Goal: Task Accomplishment & Management: Use online tool/utility

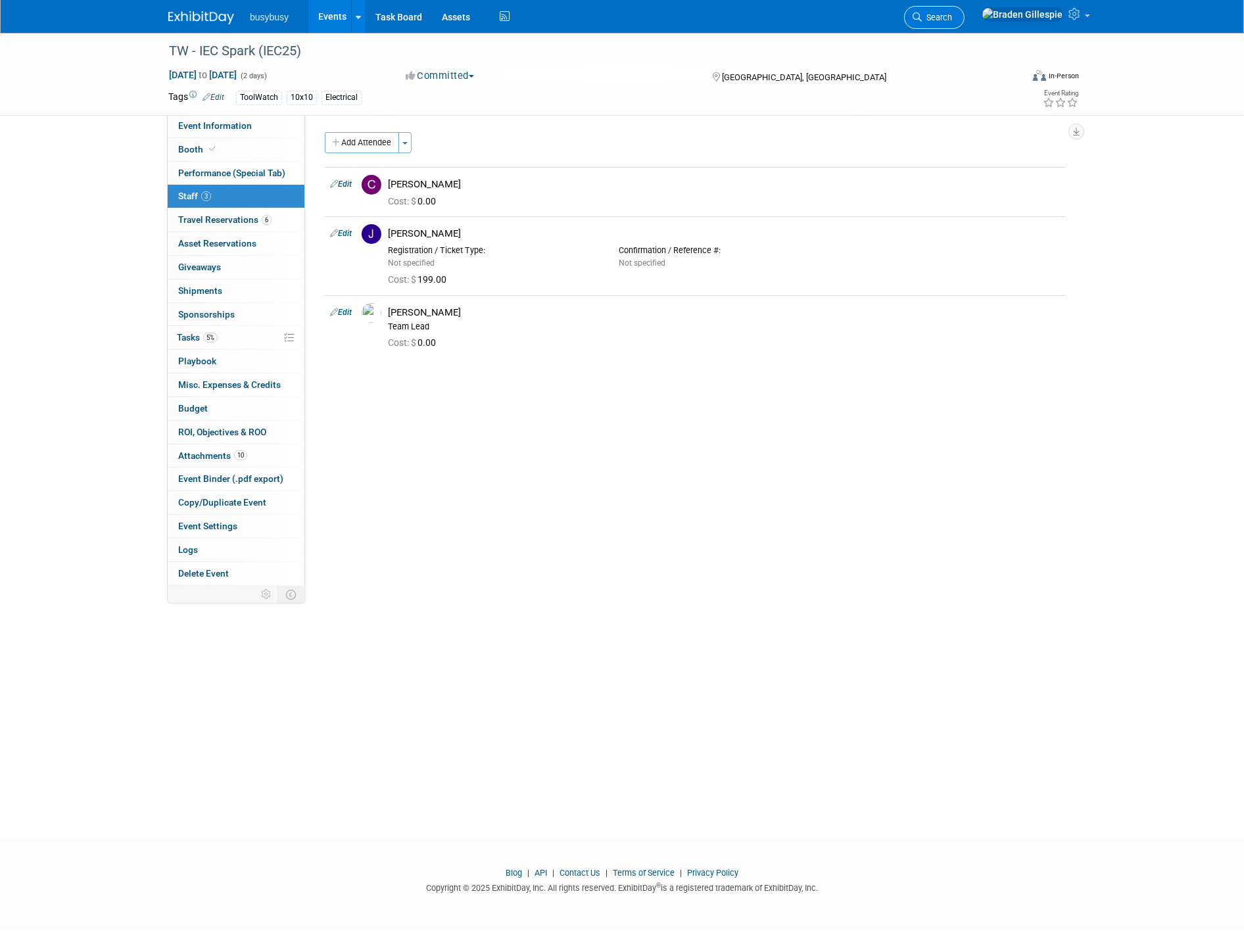
click at [952, 18] on span "Search" at bounding box center [937, 18] width 30 height 10
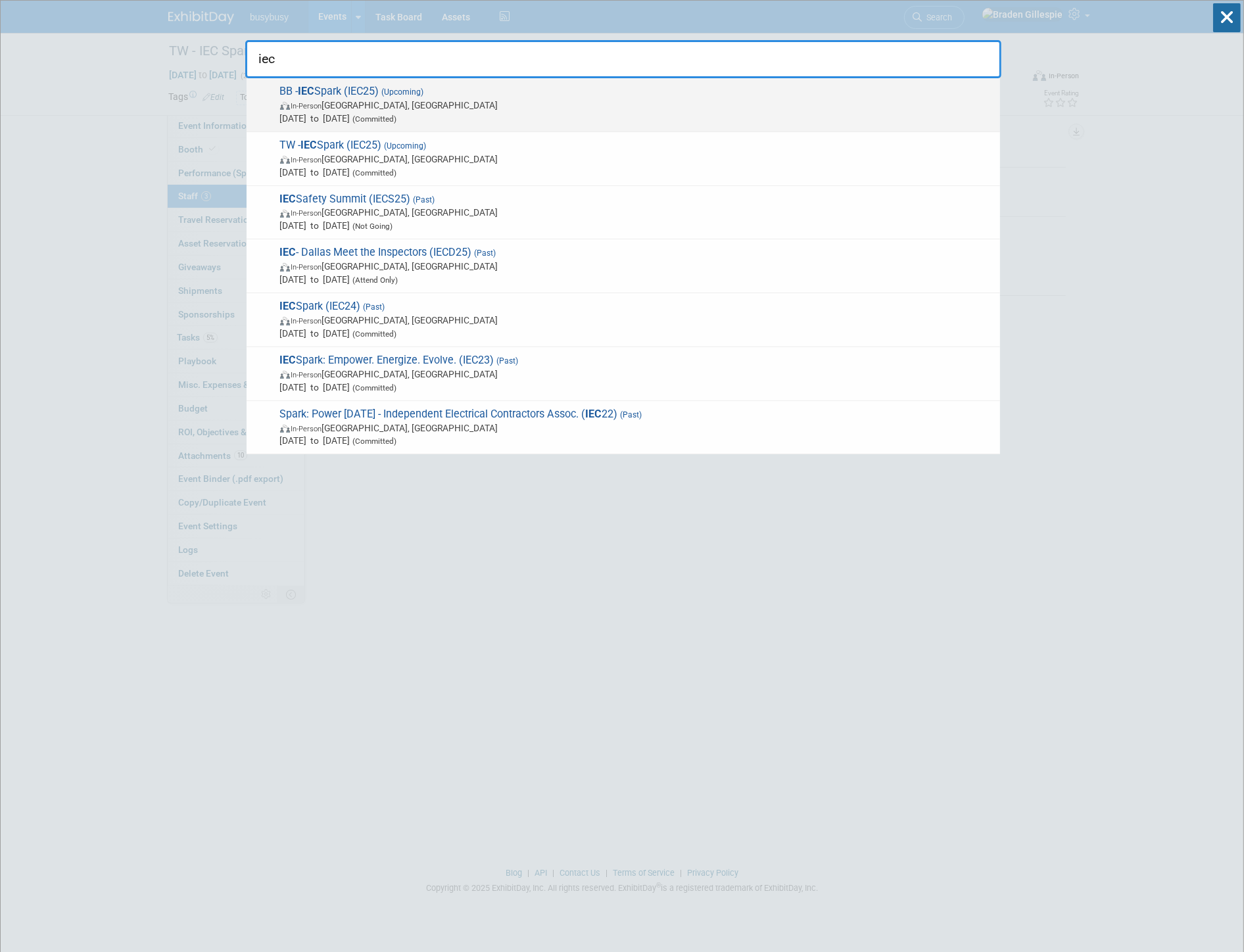
type input "iec"
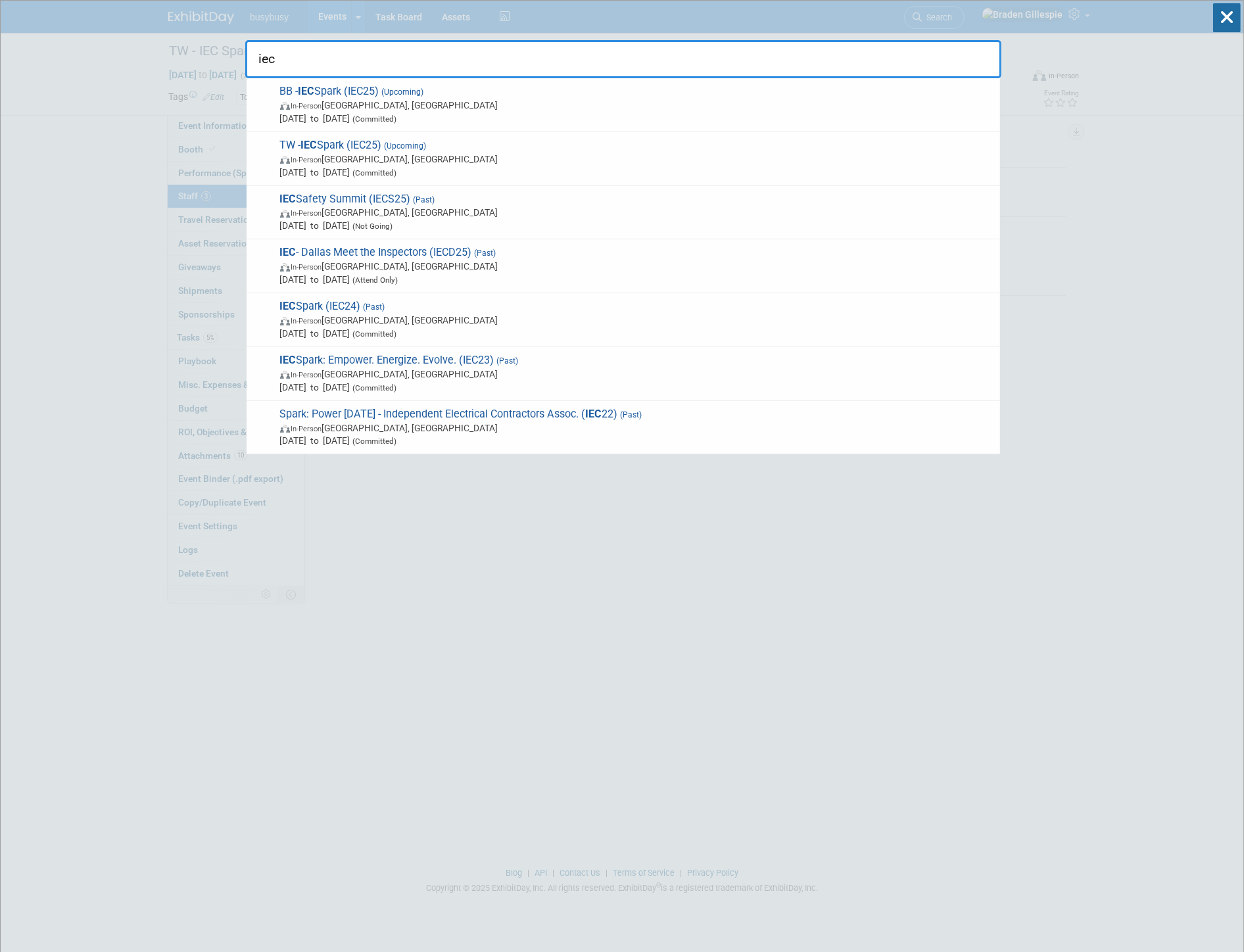
click at [574, 107] on span "In-Person Phoenix, AZ" at bounding box center [636, 104] width 713 height 13
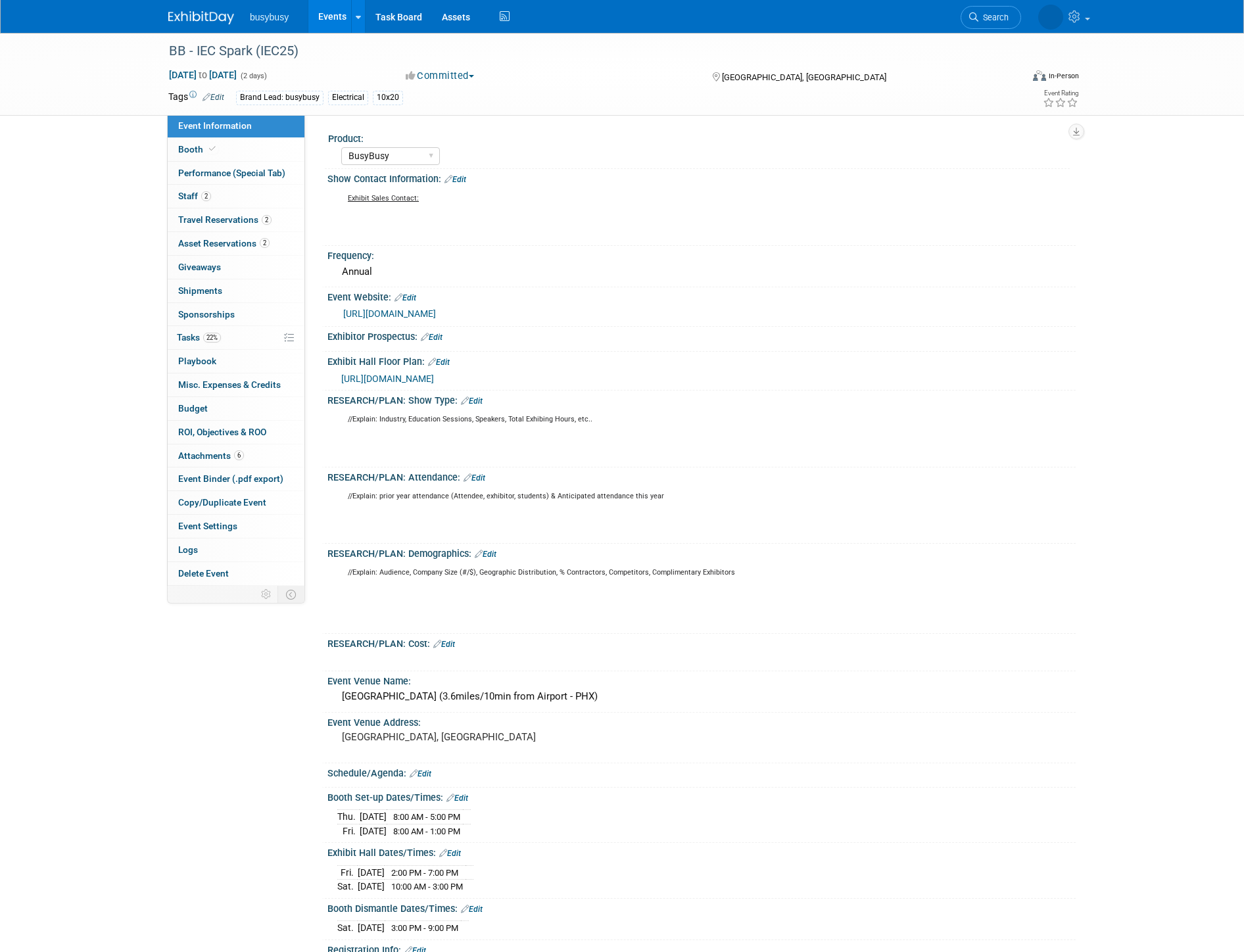
select select "BusyBusy"
click at [283, 201] on link "2 Staff 2" at bounding box center [236, 196] width 137 height 23
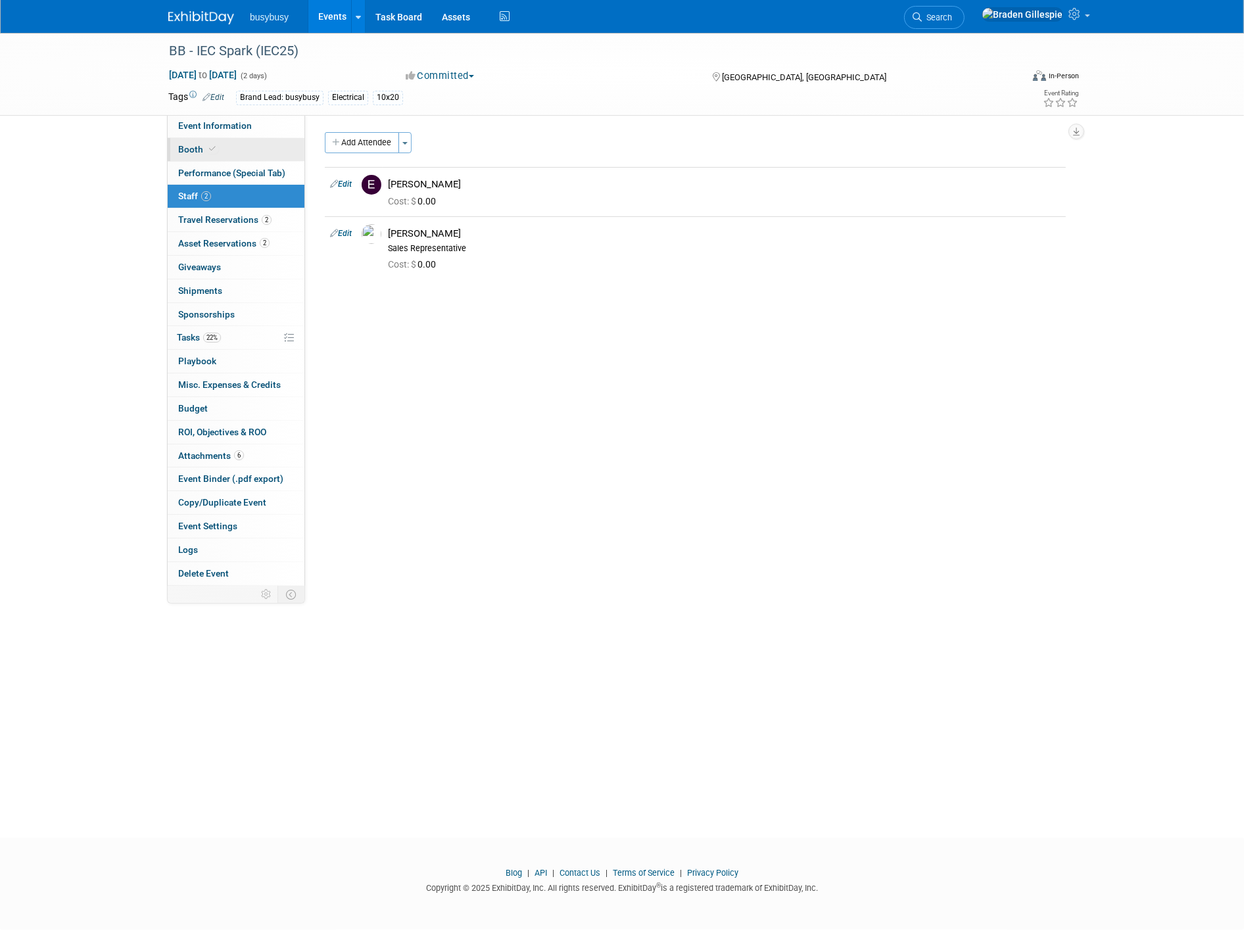
click at [257, 154] on link "Booth" at bounding box center [236, 149] width 137 height 23
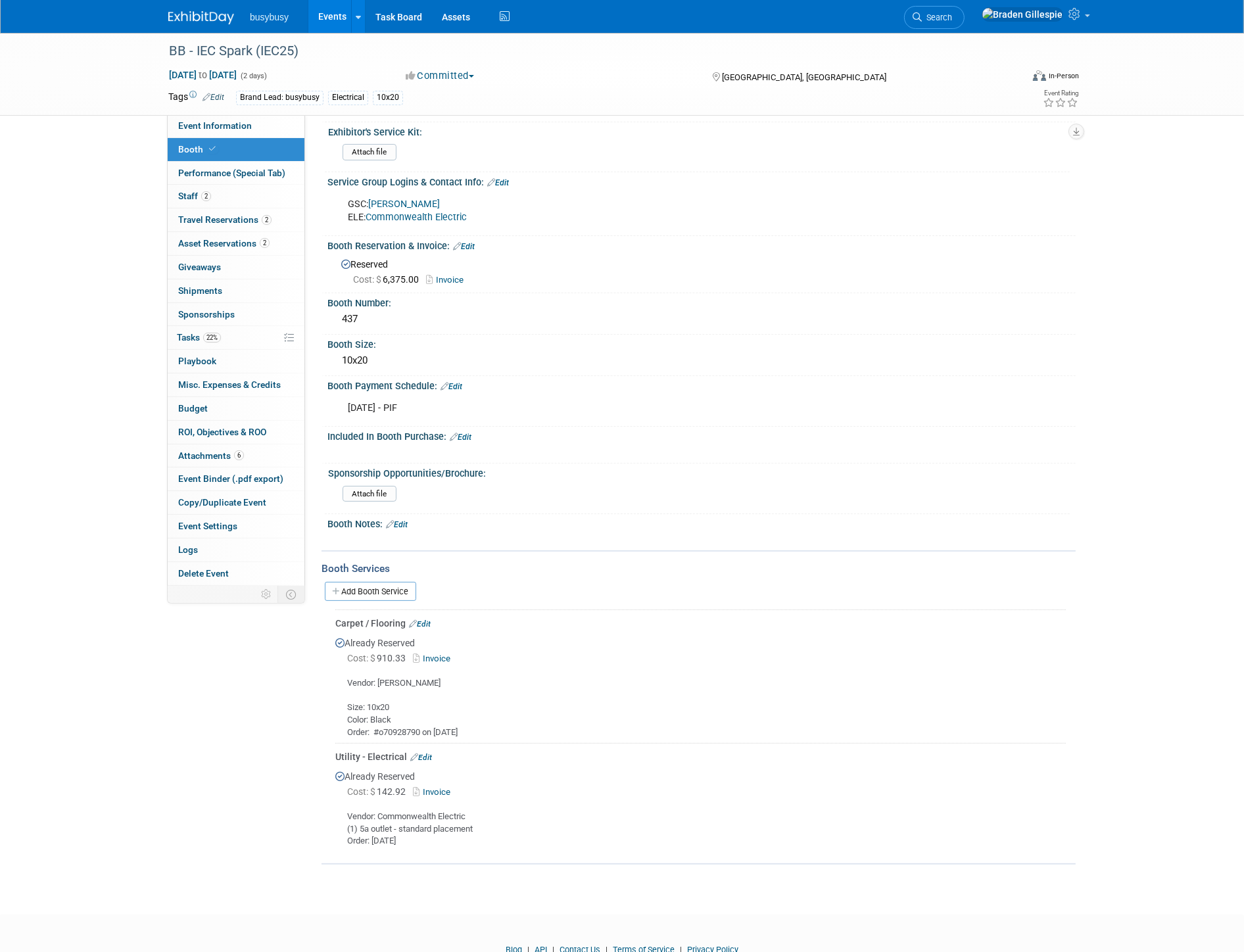
scroll to position [87, 0]
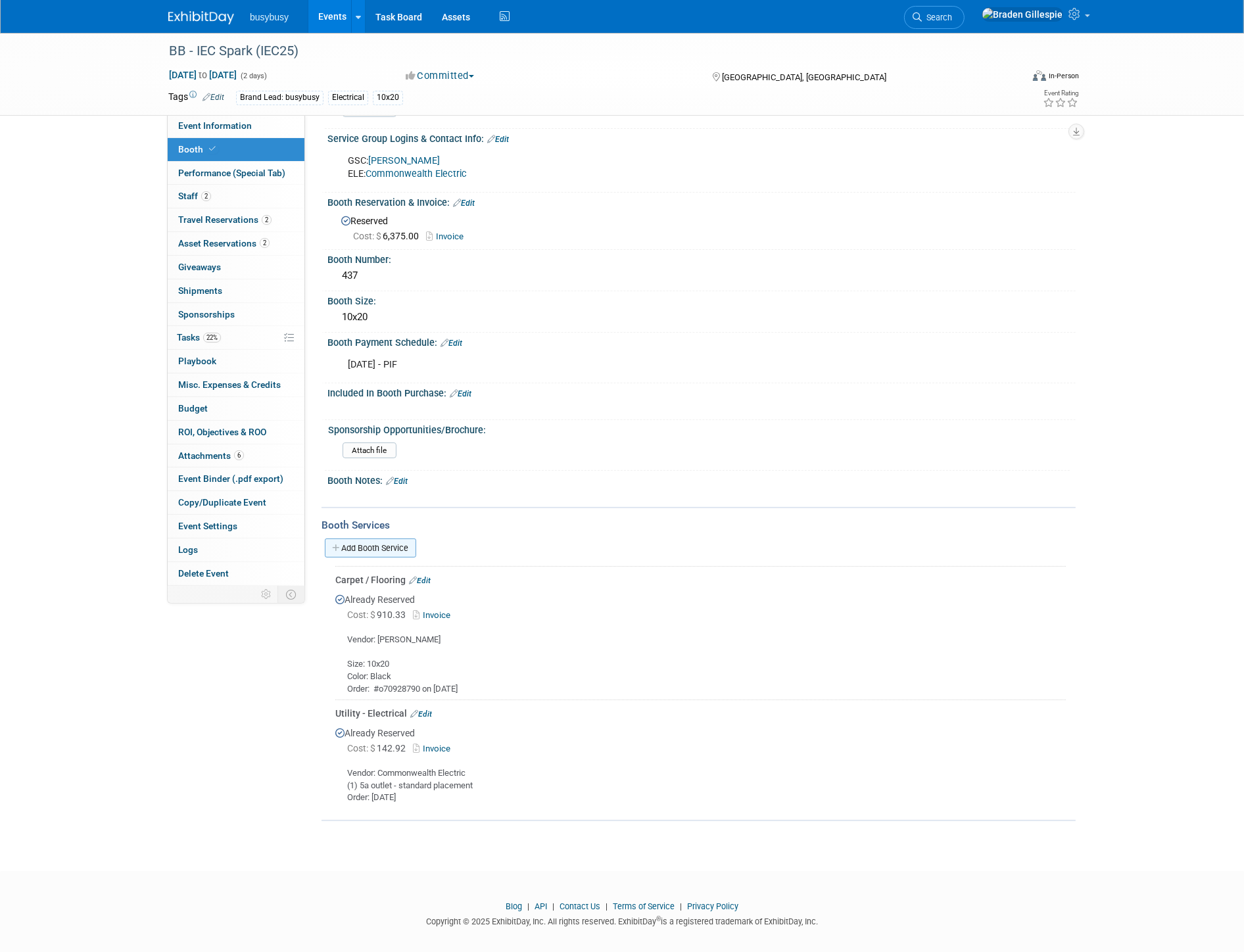
click at [375, 548] on div "Add Booth Service" at bounding box center [698, 547] width 754 height 30
click at [378, 546] on link "Add Booth Service" at bounding box center [370, 548] width 91 height 19
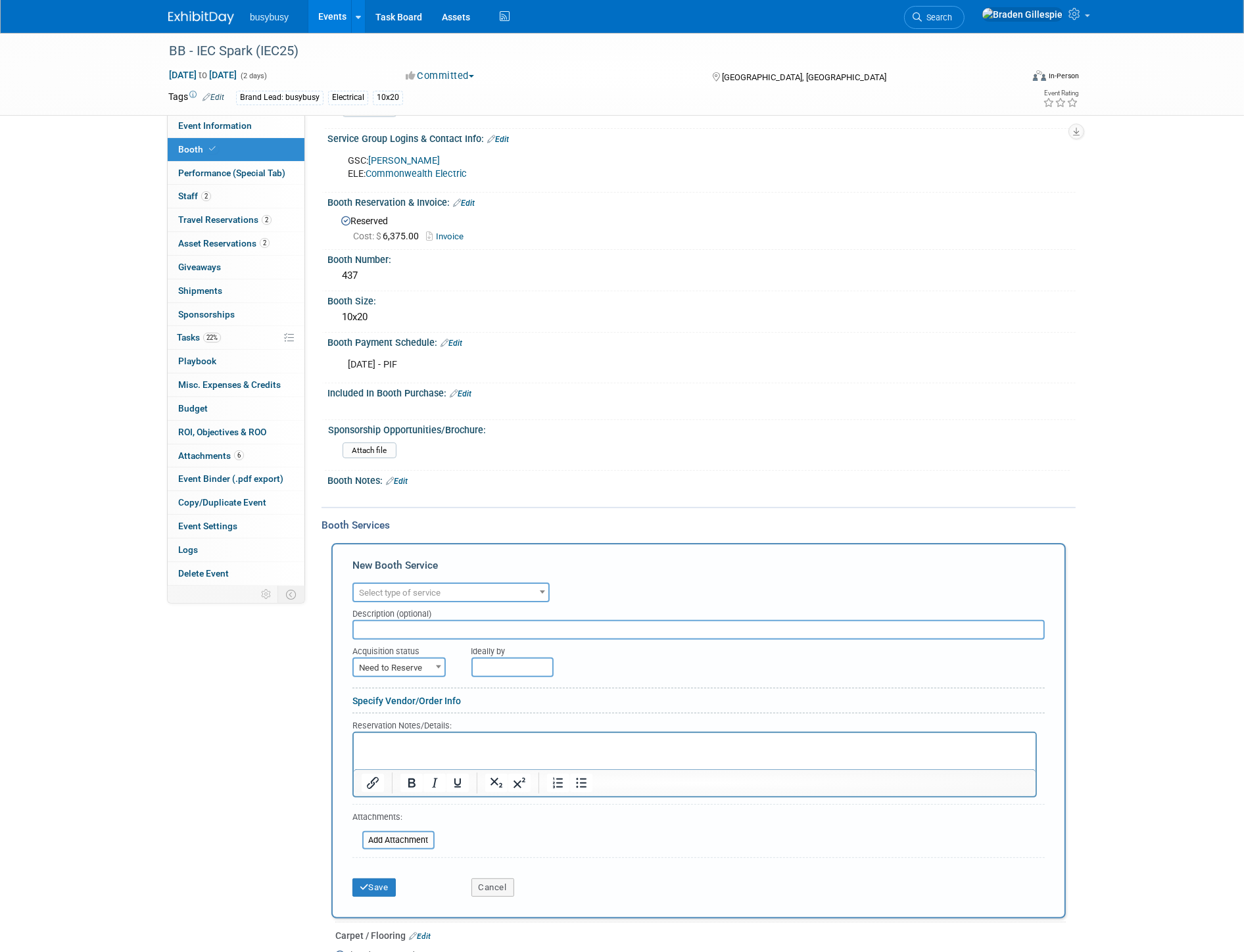
scroll to position [0, 0]
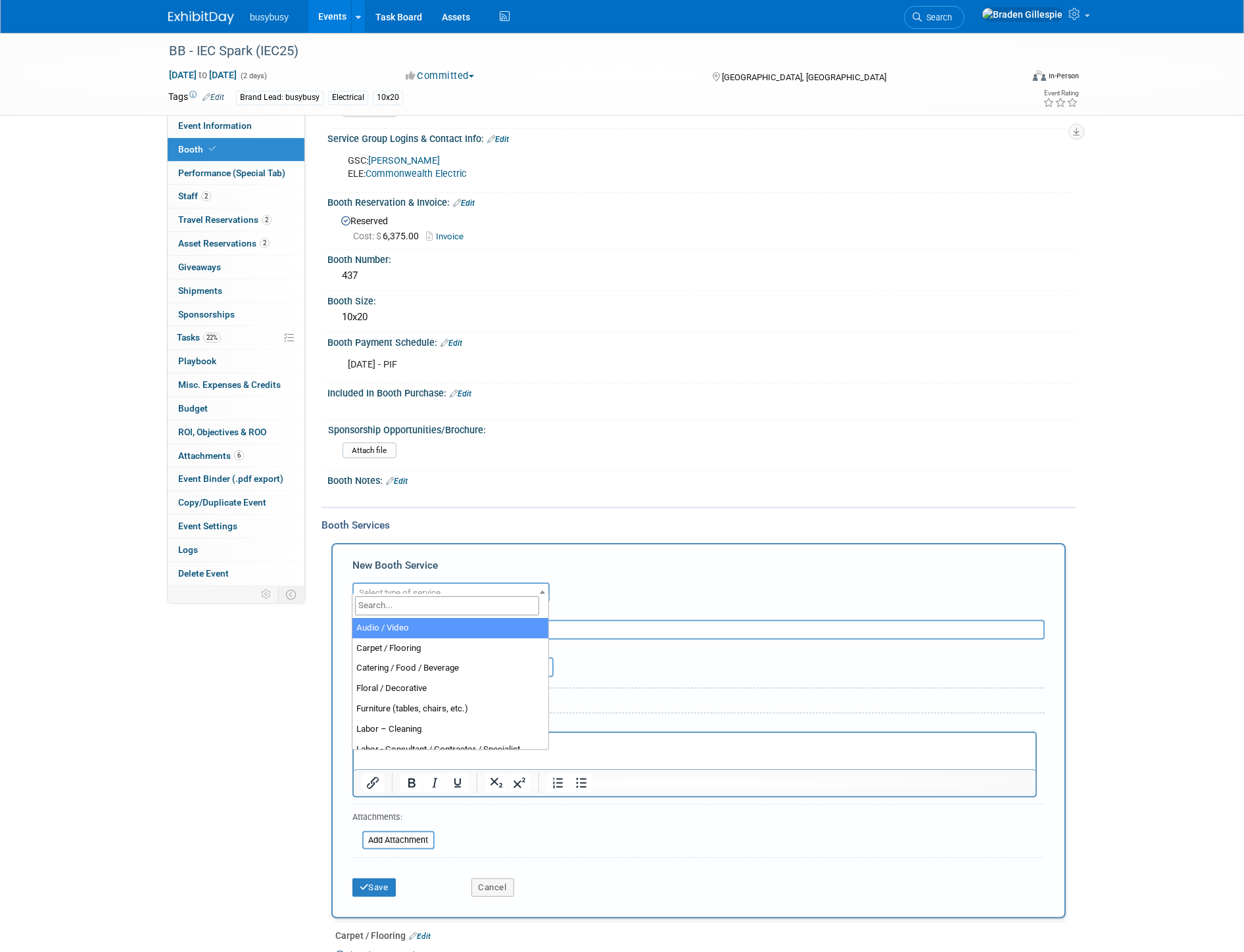
click at [379, 587] on span "Select type of service" at bounding box center [399, 593] width 81 height 10
click at [389, 607] on input "search" at bounding box center [447, 605] width 184 height 19
type input "lead"
select select "7"
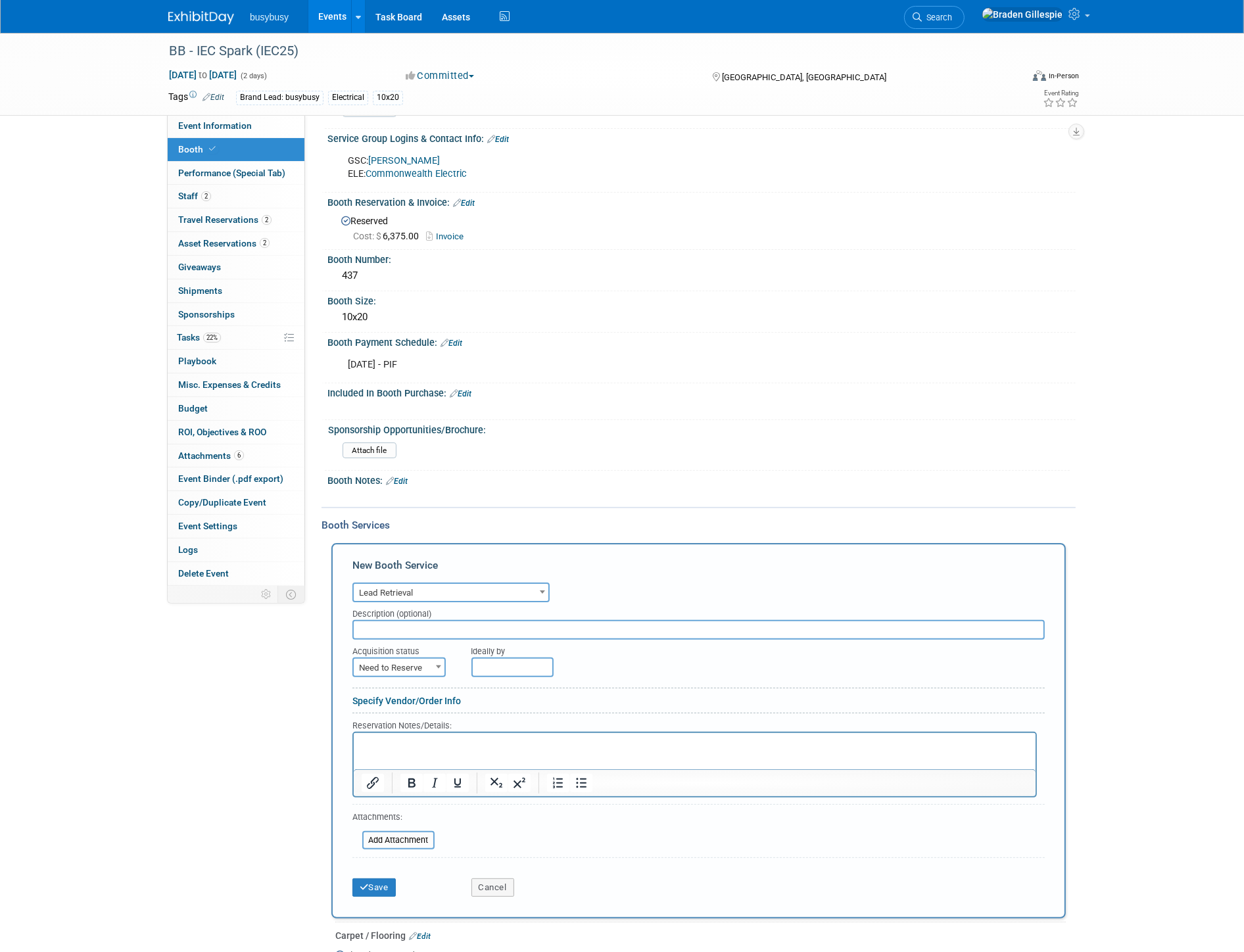
click at [401, 659] on span "Need to Reserve" at bounding box center [399, 669] width 91 height 19
select select "2"
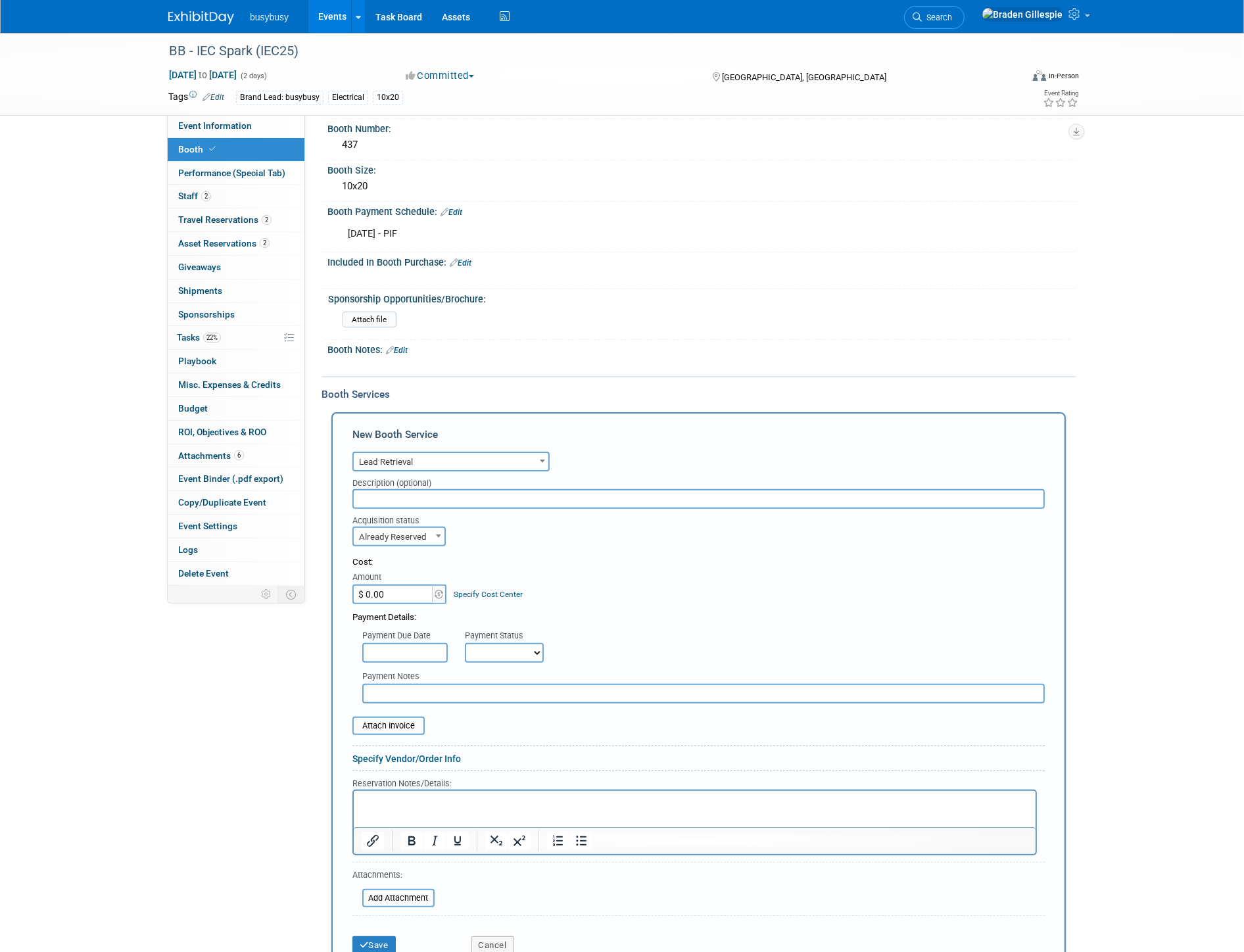
scroll to position [379, 0]
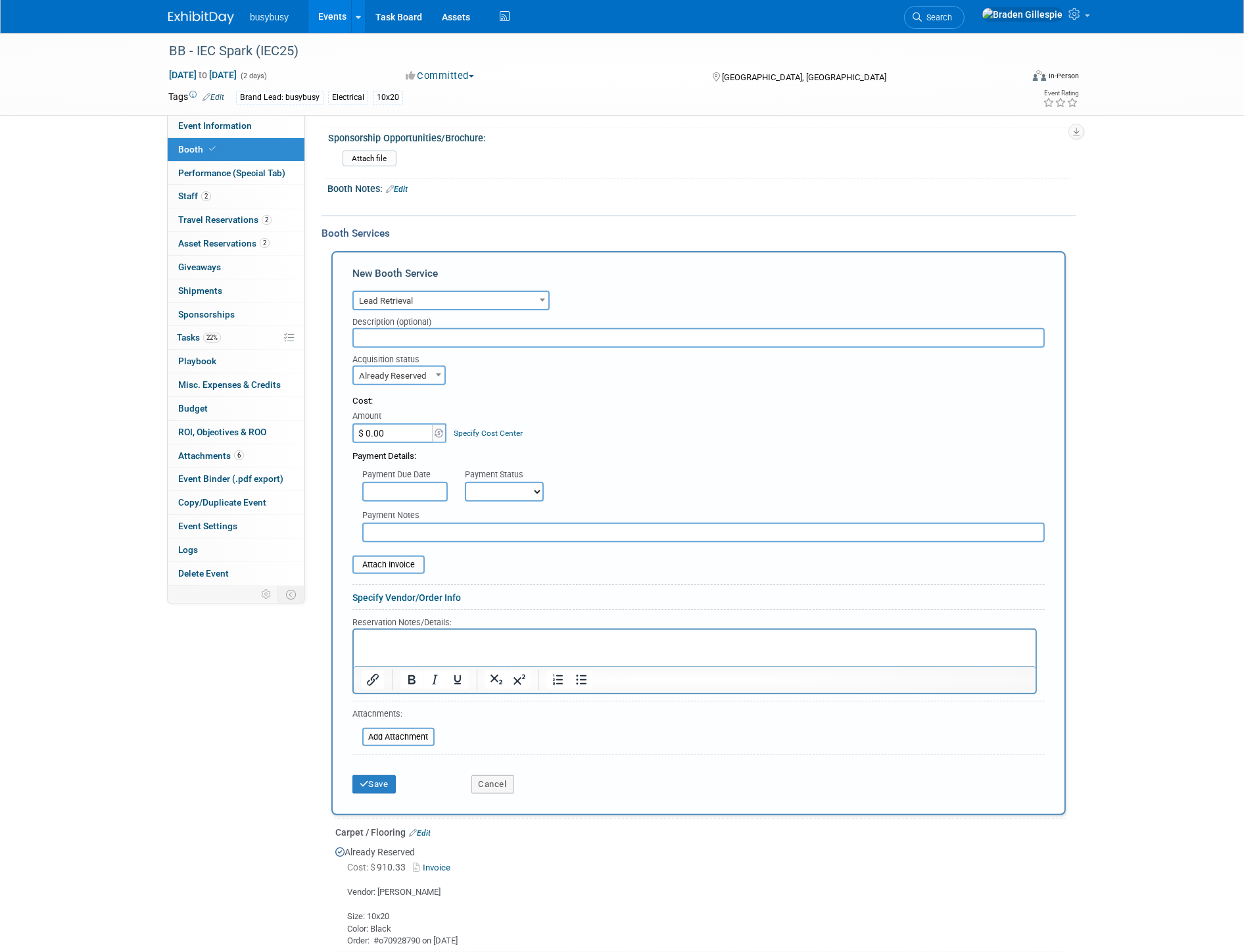
click at [430, 647] on html at bounding box center [693, 638] width 681 height 18
paste body "Rich Text Area. Press ALT-0 for help."
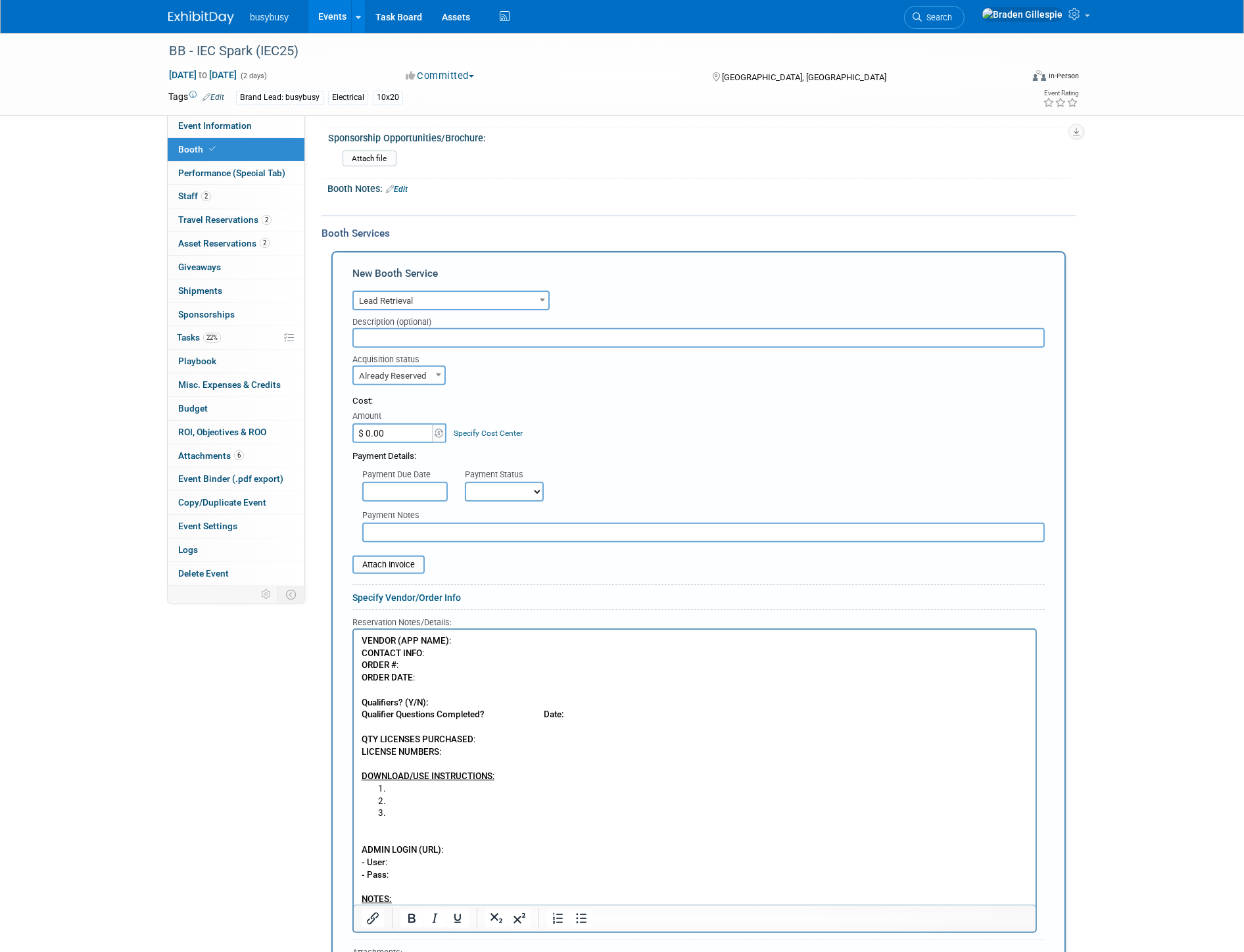
click at [474, 638] on p "VENDOR (APP NAME) : CONTACT INFO : ORDER # : ORDER DATE : Qualifiers? (Y/N): Qu…" at bounding box center [694, 708] width 667 height 148
click at [482, 747] on p "VENDOR (APP NAME) : MCI CONTACT INFO : ORDER # : ORDER DATE : Qualifiers? (Y/N)…" at bounding box center [694, 708] width 667 height 148
click at [502, 736] on p "VENDOR (APP NAME) : MCI CONTACT INFO : ORDER # : ORDER DATE : Qualifiers? (Y/N)…" at bounding box center [694, 708] width 667 height 148
click at [493, 749] on p "VENDOR (APP NAME) : MCI CONTACT INFO : ORDER # : ORDER DATE : Qualifiers? (Y/N)…" at bounding box center [694, 708] width 667 height 148
click at [481, 678] on p "VENDOR (APP NAME) : MCI CONTACT INFO : ORDER # : ORDER DATE : Qualifiers? (Y/N)…" at bounding box center [694, 708] width 667 height 148
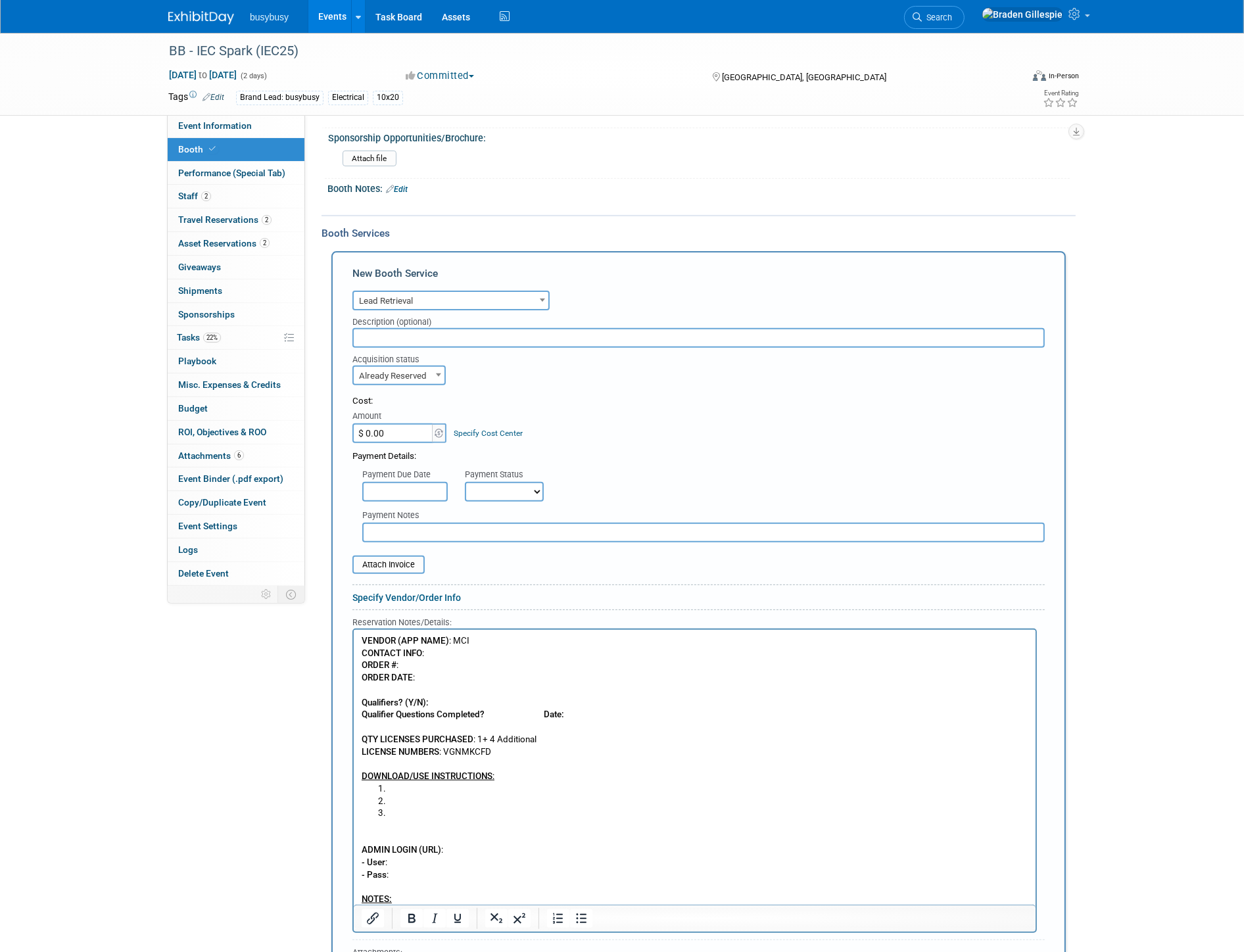
click at [439, 671] on p "VENDOR (APP NAME) : MCI CONTACT INFO : ORDER # : ORDER DATE : Qualifiers? (Y/N)…" at bounding box center [694, 708] width 667 height 148
click at [439, 670] on p "VENDOR (APP NAME) : MCI CONTACT INFO : ORDER # : ORDER DATE : Qualifiers? (Y/N)…" at bounding box center [694, 708] width 667 height 148
click at [439, 678] on p "VENDOR (APP NAME) : MCI CONTACT INFO : ORDER # : ORDER DATE : Qualifiers? (Y/N)…" at bounding box center [694, 708] width 667 height 148
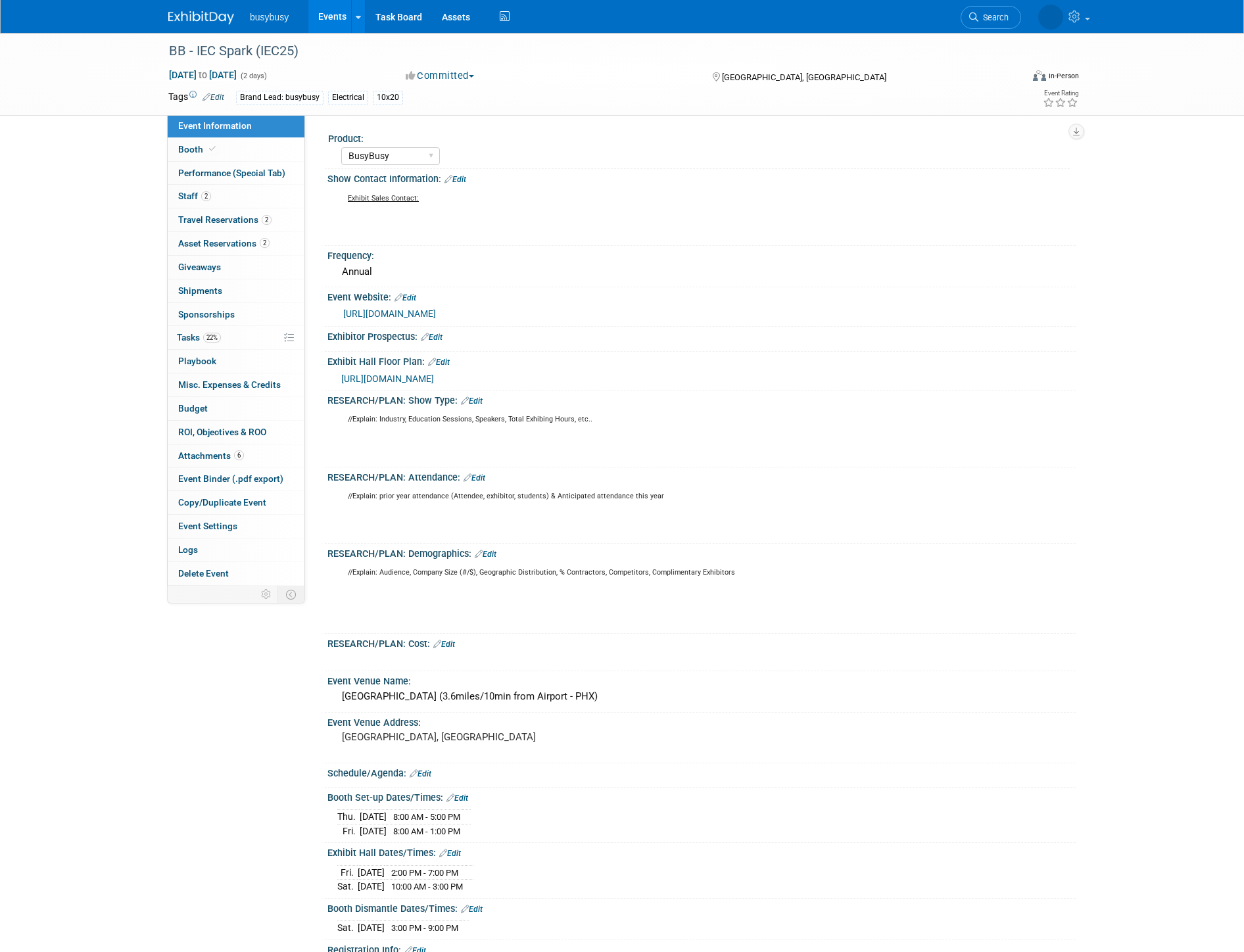
select select "BusyBusy"
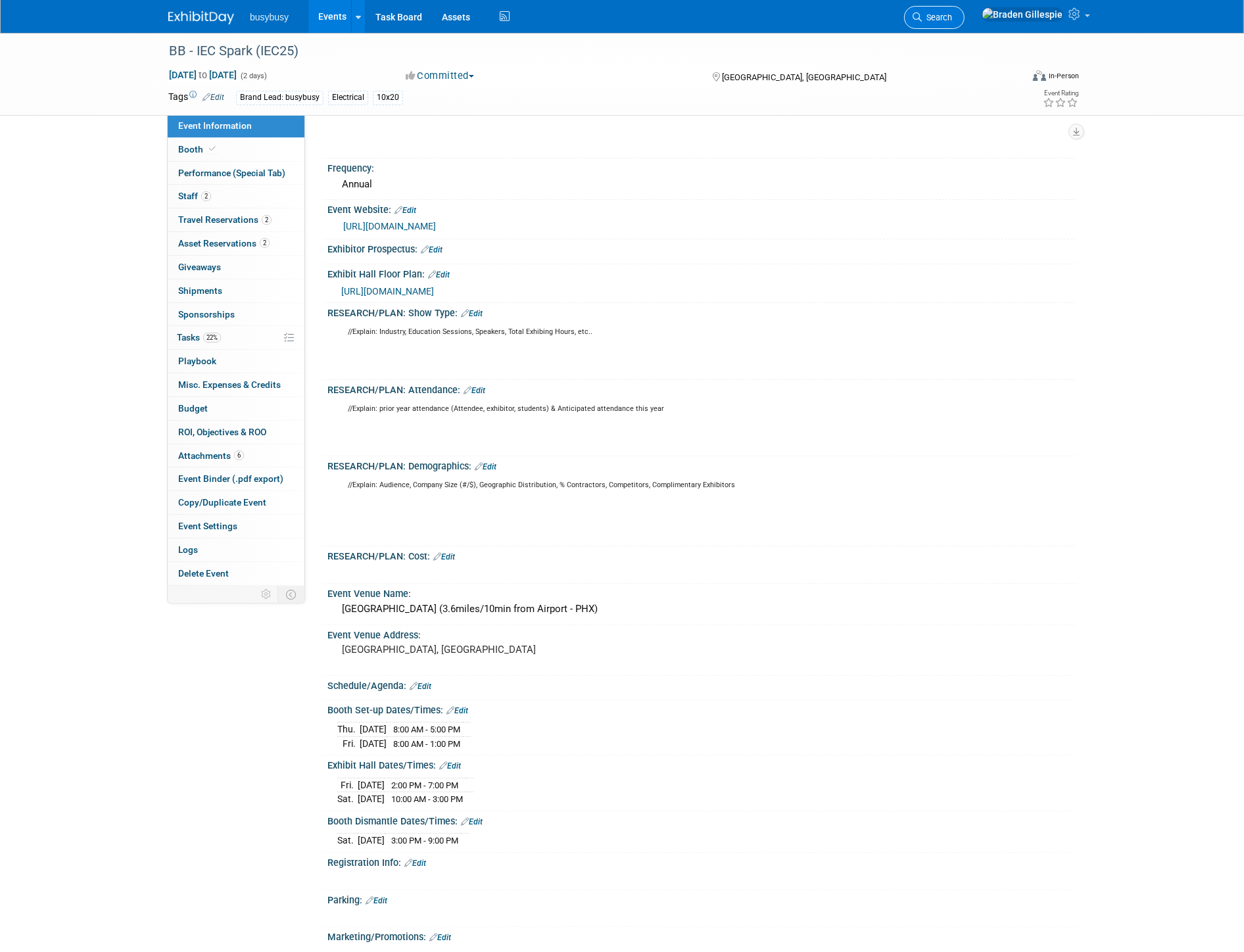
click at [952, 15] on span "Search" at bounding box center [937, 18] width 30 height 10
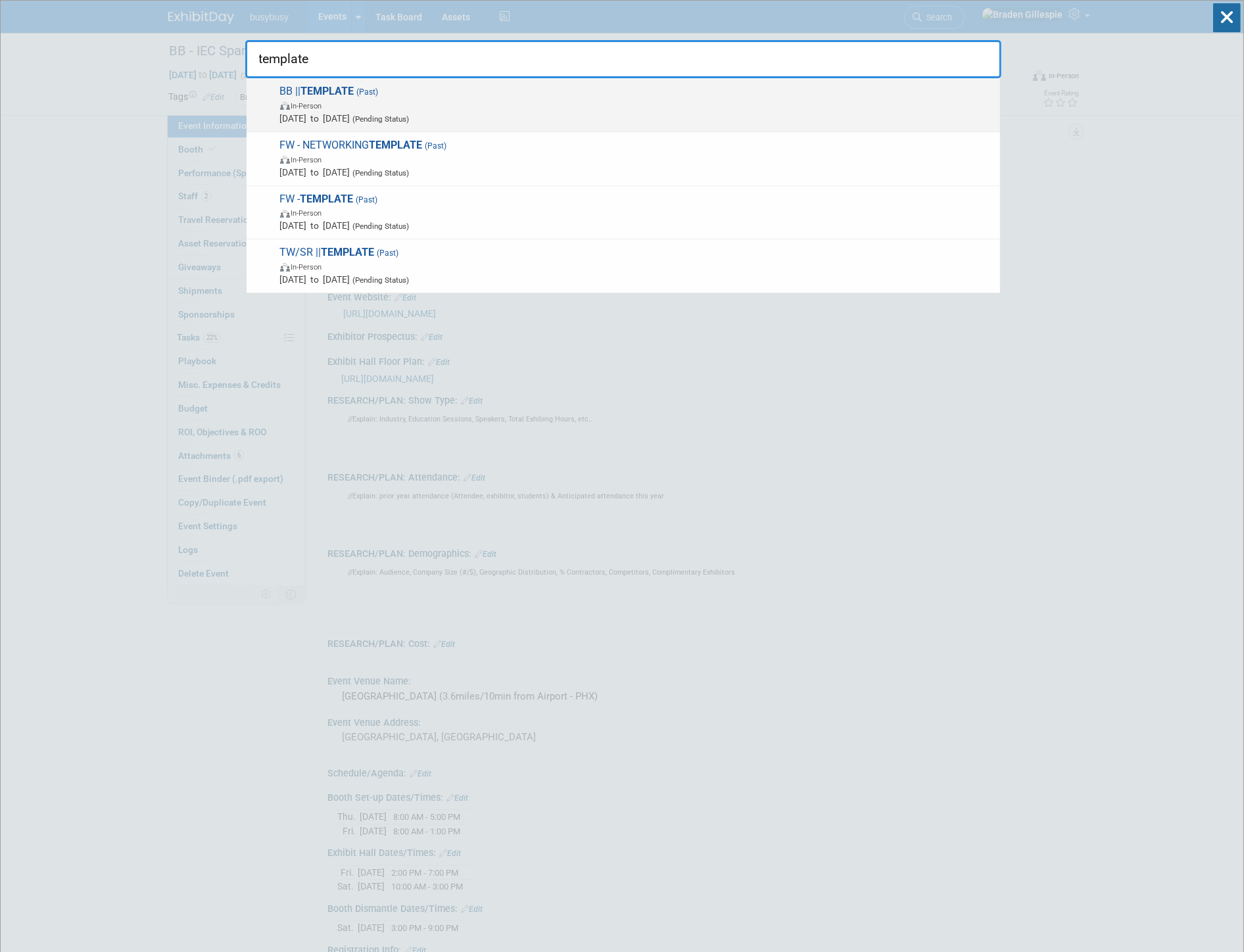
type input "template"
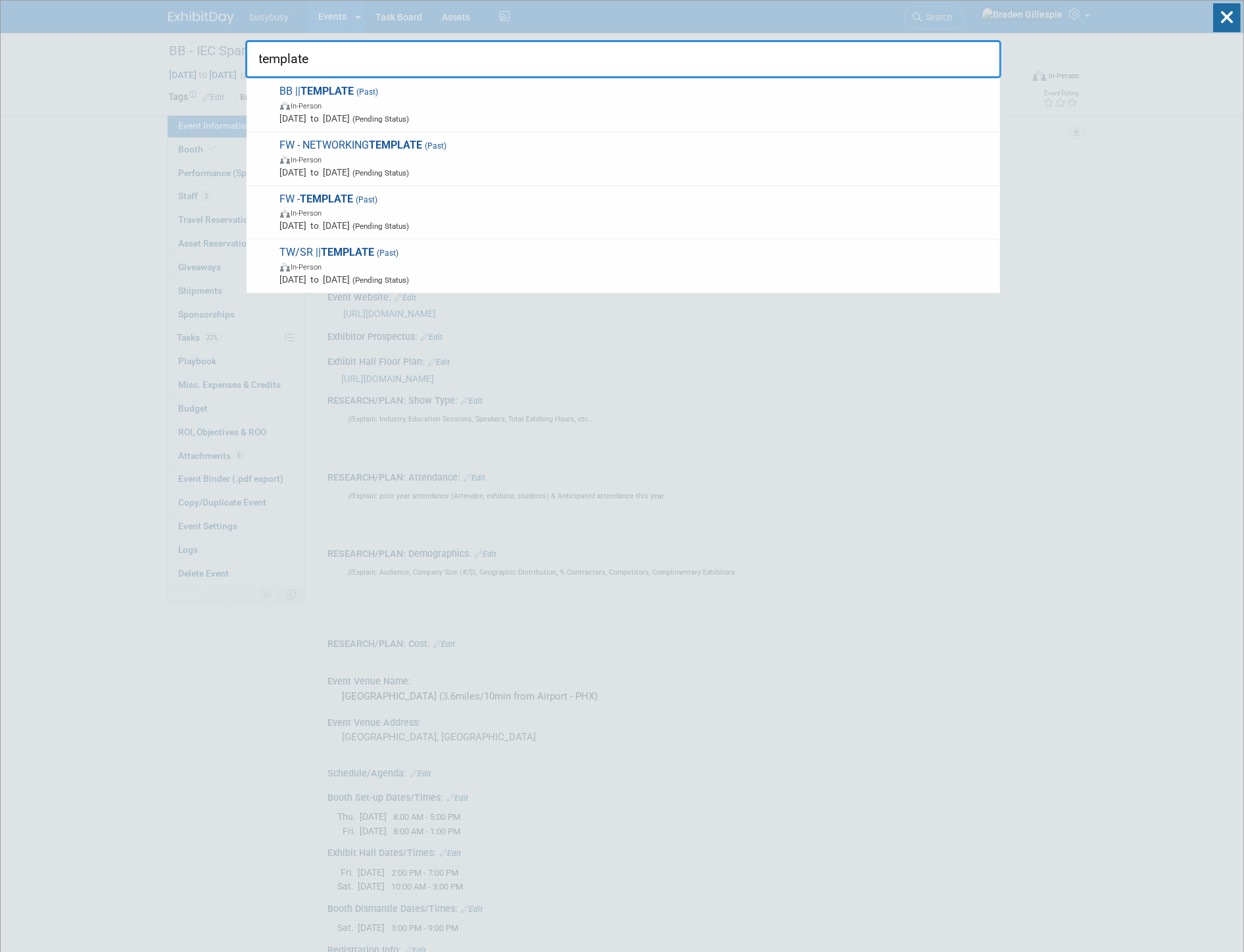
click at [774, 116] on span "Jan 1, 2024 to Jan 1, 2024 (Pending Status)" at bounding box center [636, 118] width 713 height 13
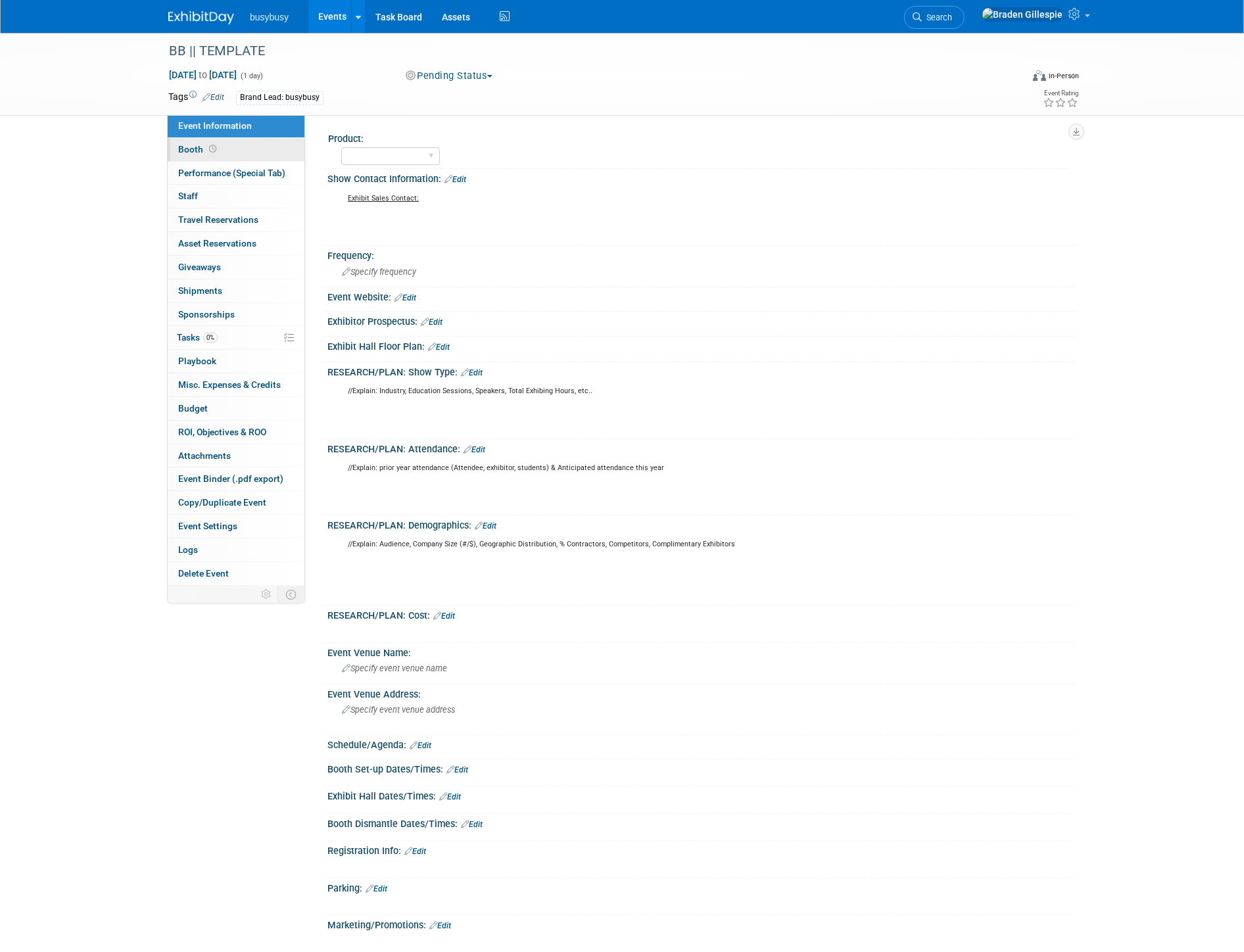
click at [263, 155] on link "Booth" at bounding box center [236, 149] width 137 height 23
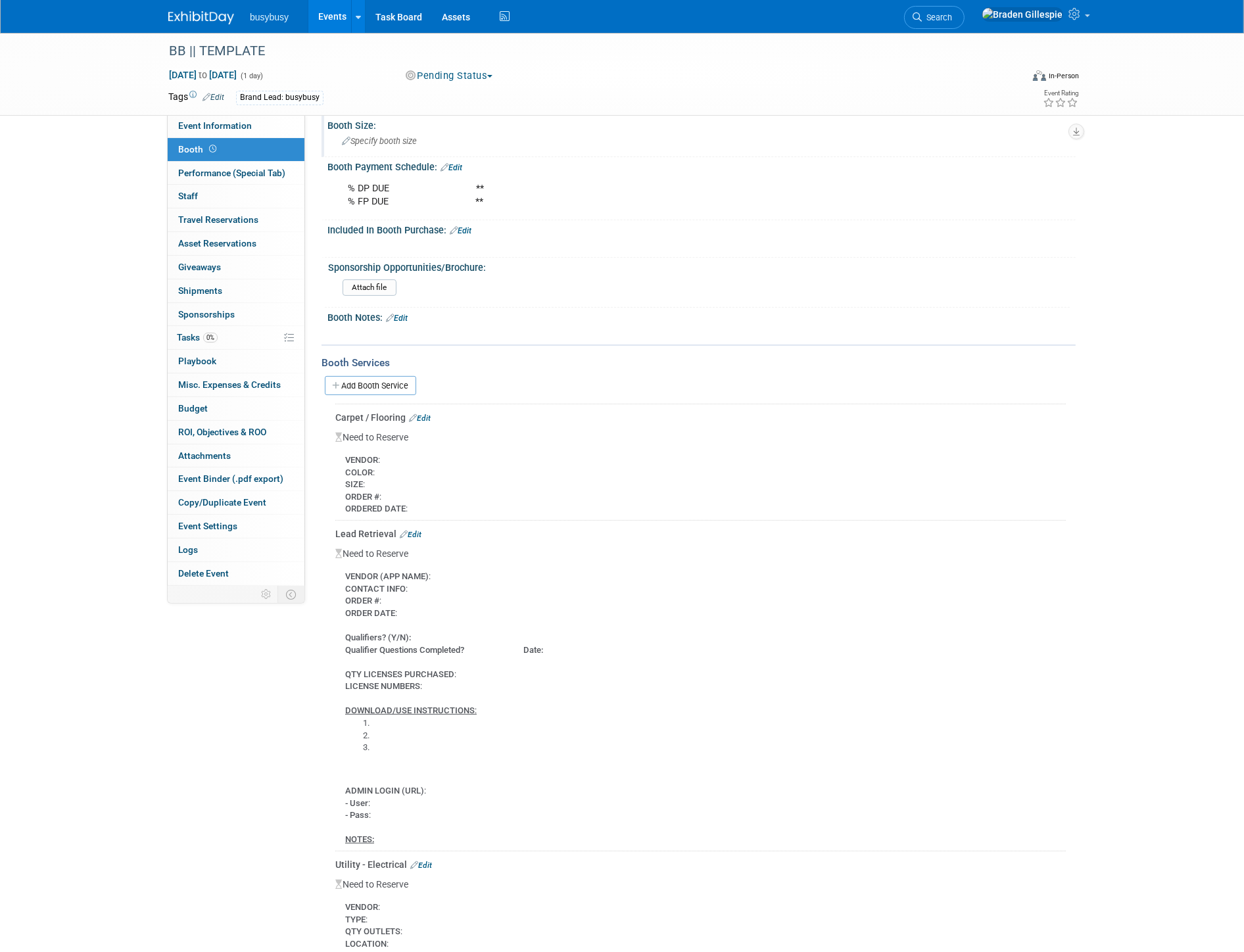
scroll to position [587, 0]
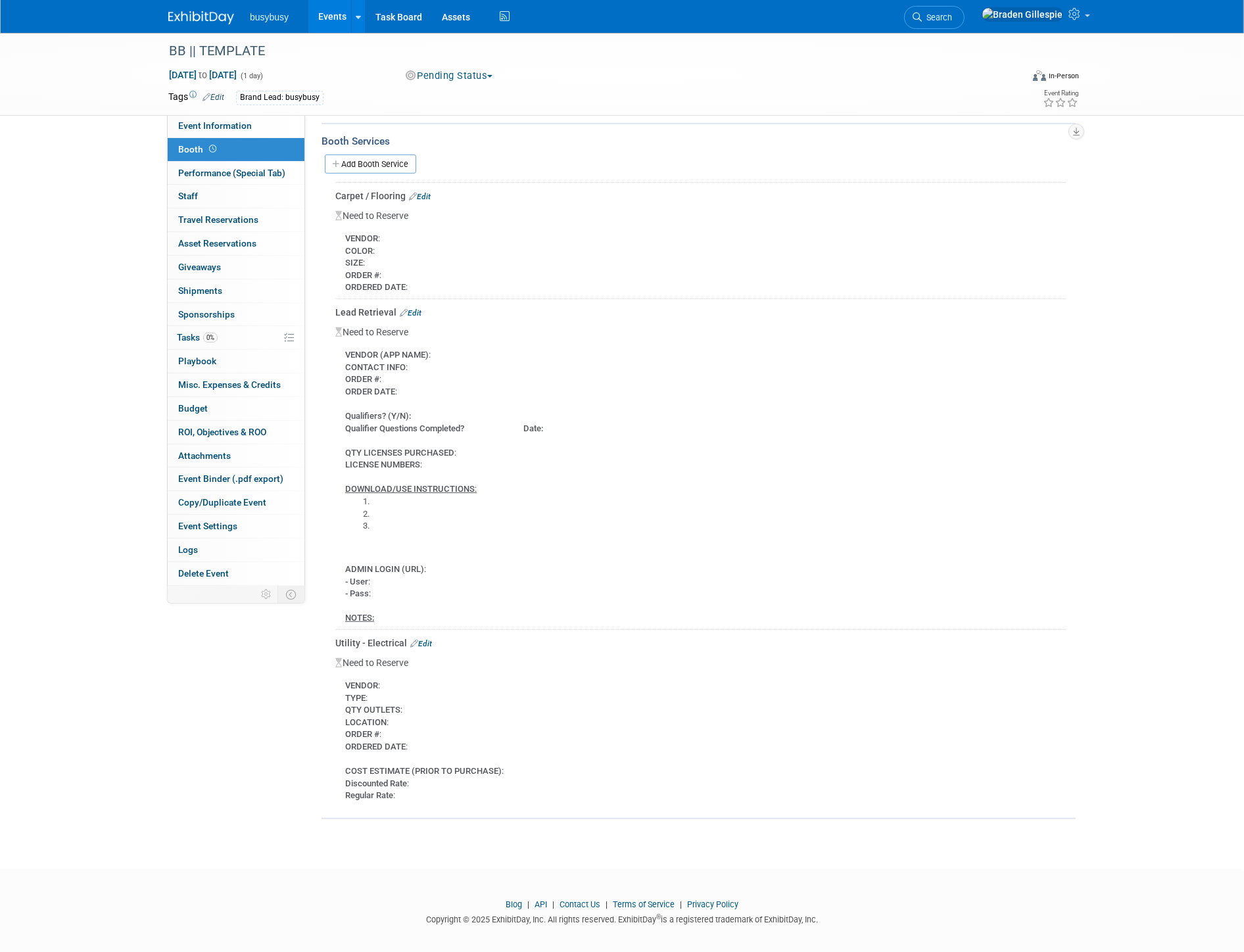
drag, startPoint x: 387, startPoint y: 604, endPoint x: 338, endPoint y: 349, distance: 259.7
click at [338, 349] on div "VENDOR (APP NAME) : CONTACT INFO : ORDER # : ORDER DATE : Qualifiers? (Y/N): Qu…" at bounding box center [700, 482] width 730 height 286
copy div "VENDOR (APP NAME) : CONTACT INFO : ORDER # : ORDER DATE : Qualifiers? (Y/N): Qu…"
